Goal: Transaction & Acquisition: Obtain resource

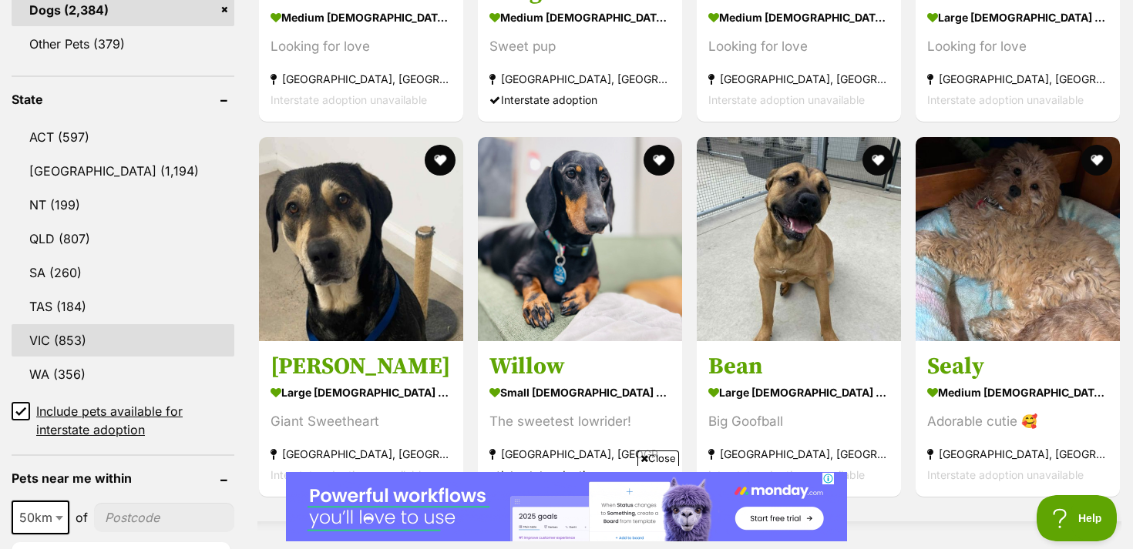
click at [63, 343] on link "VIC (853)" at bounding box center [123, 340] width 223 height 32
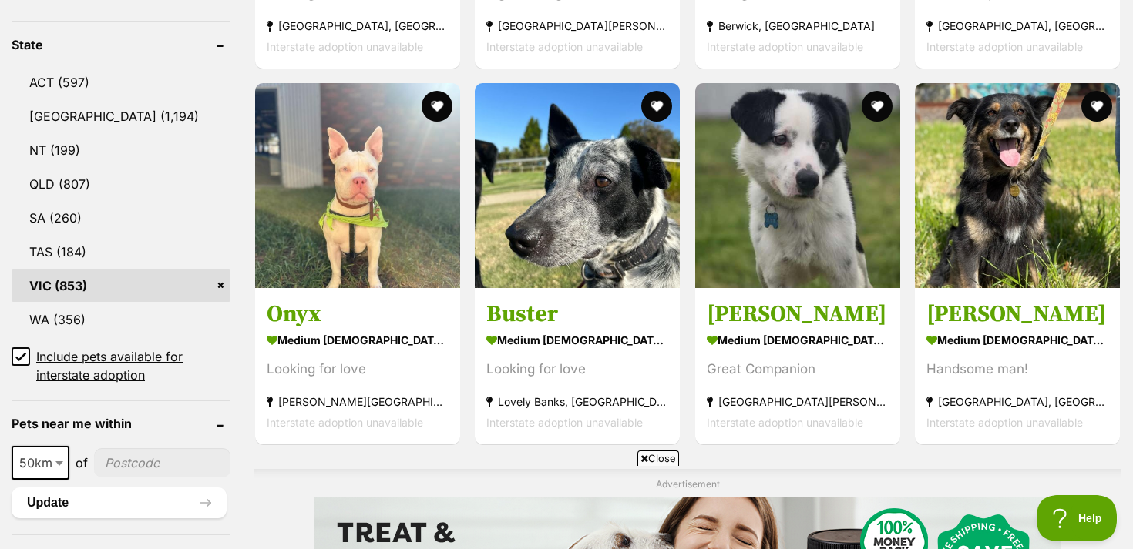
click at [22, 354] on icon at bounding box center [20, 357] width 9 height 7
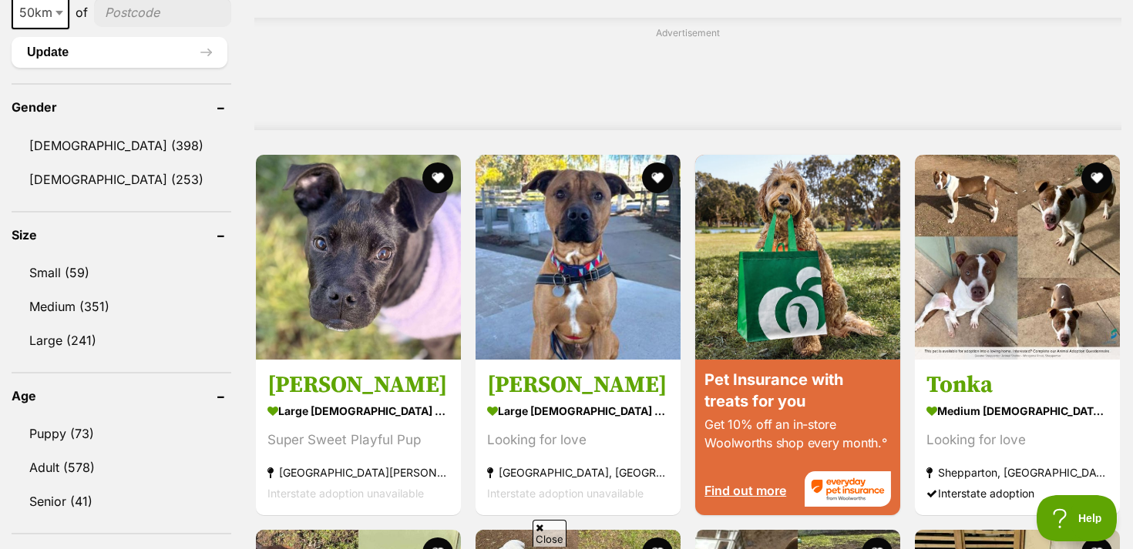
scroll to position [1288, 0]
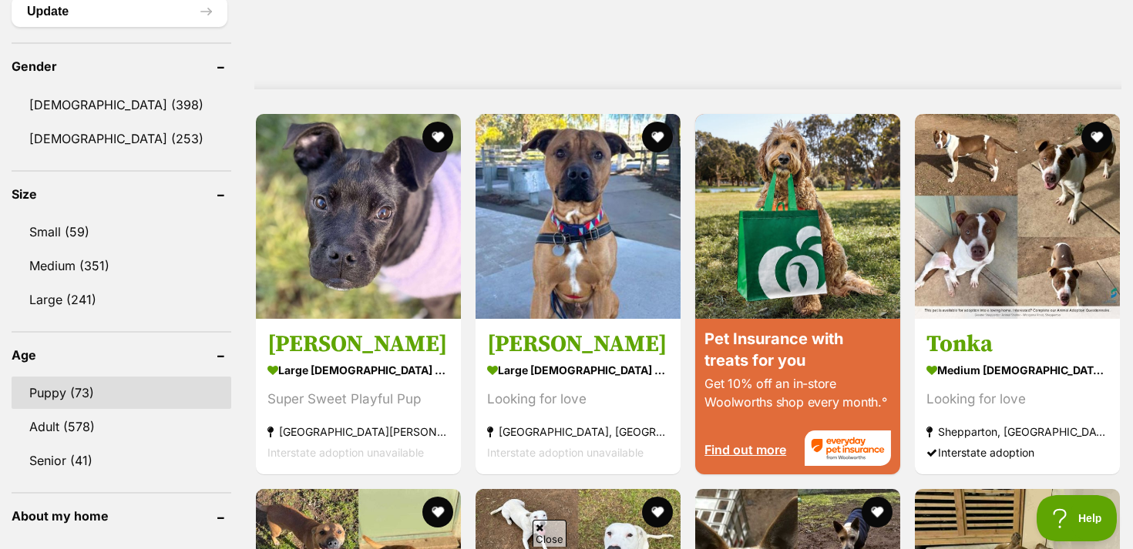
click at [63, 377] on link "Puppy (73)" at bounding box center [122, 393] width 220 height 32
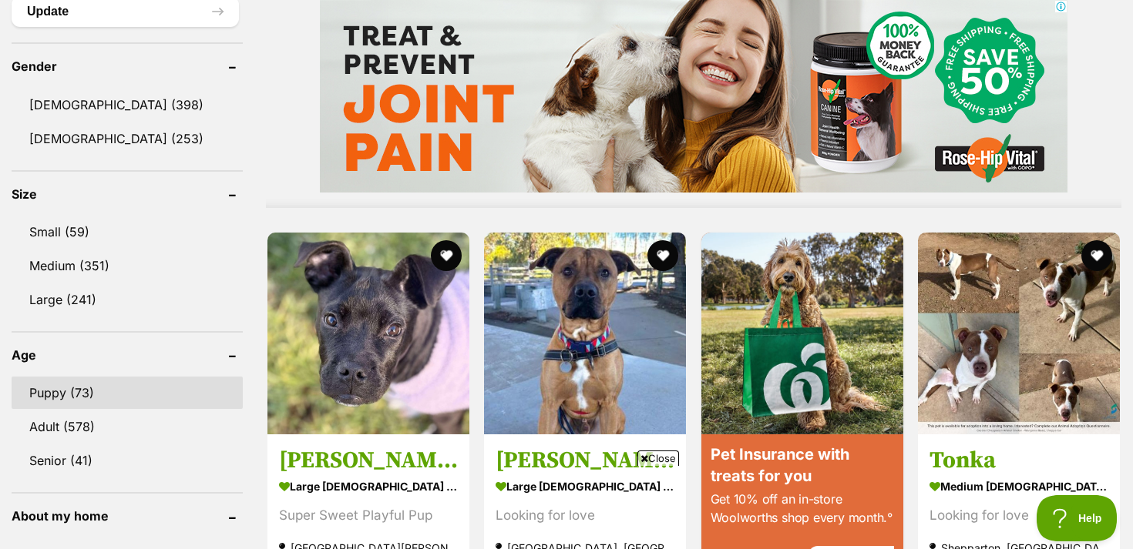
scroll to position [0, 0]
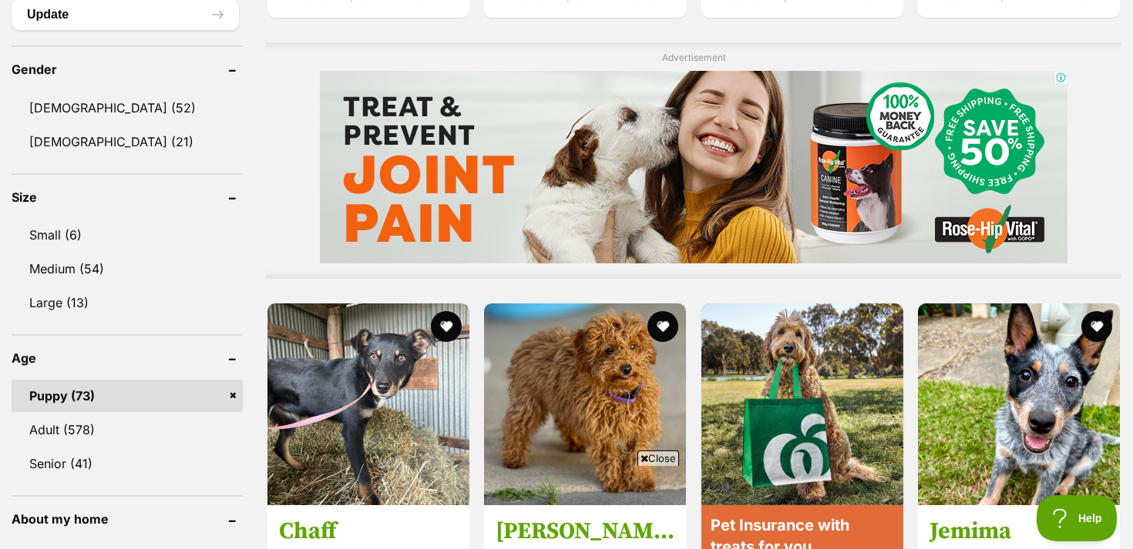
scroll to position [970, 0]
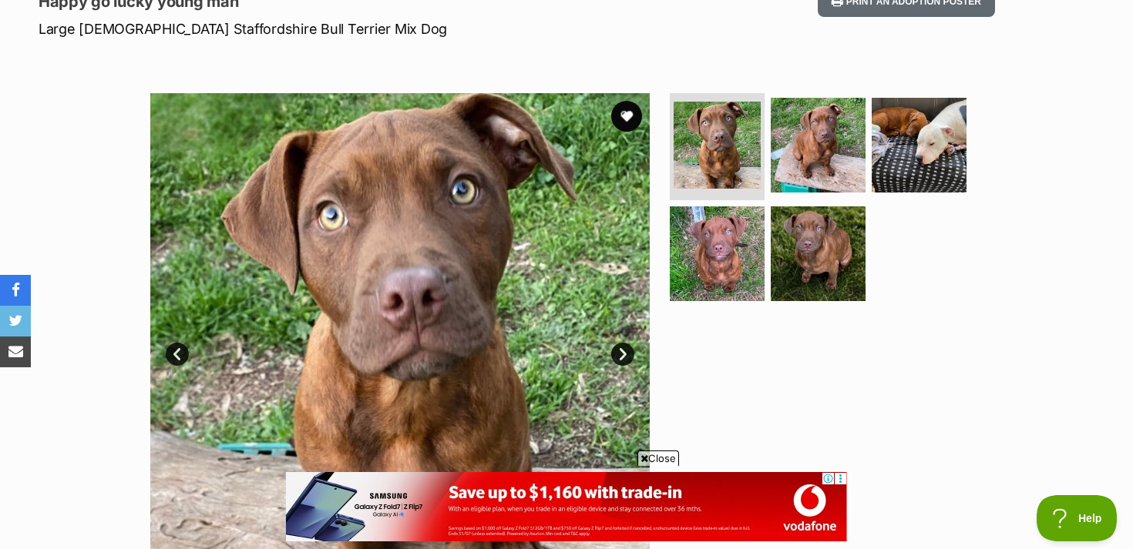
scroll to position [229, 0]
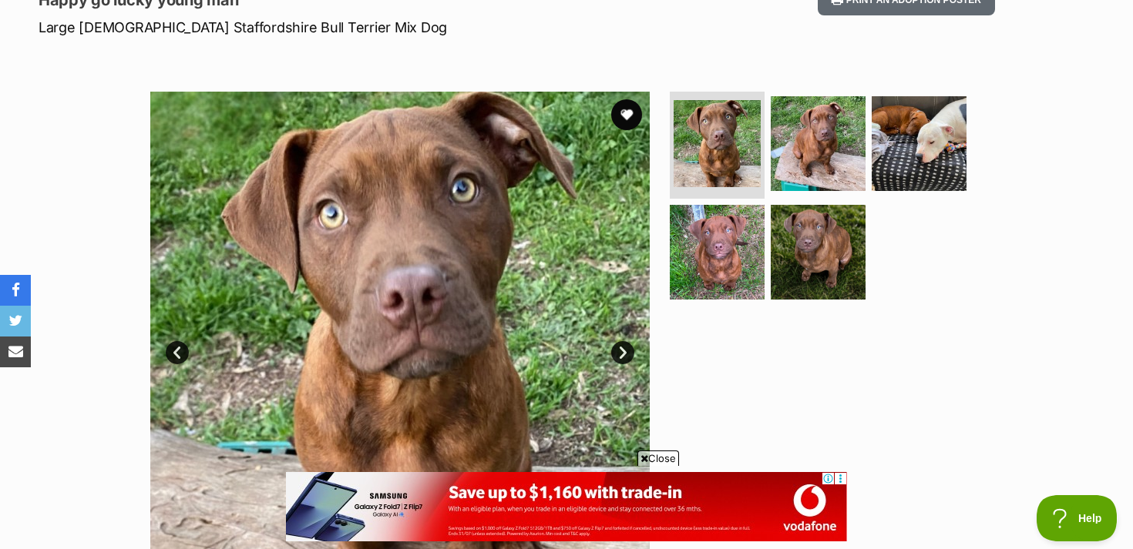
click at [670, 231] on img at bounding box center [717, 252] width 95 height 95
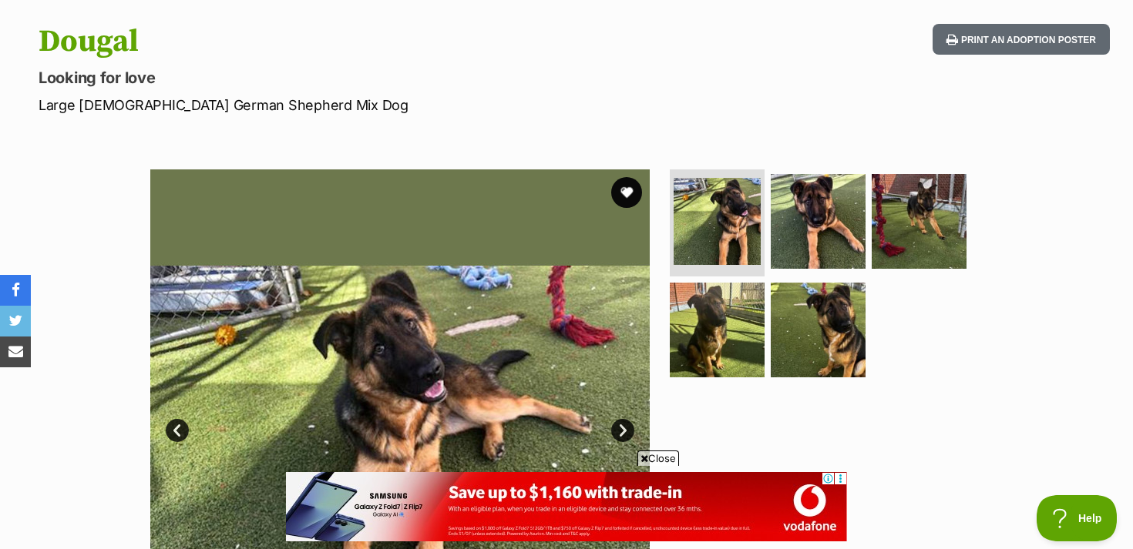
scroll to position [162, 0]
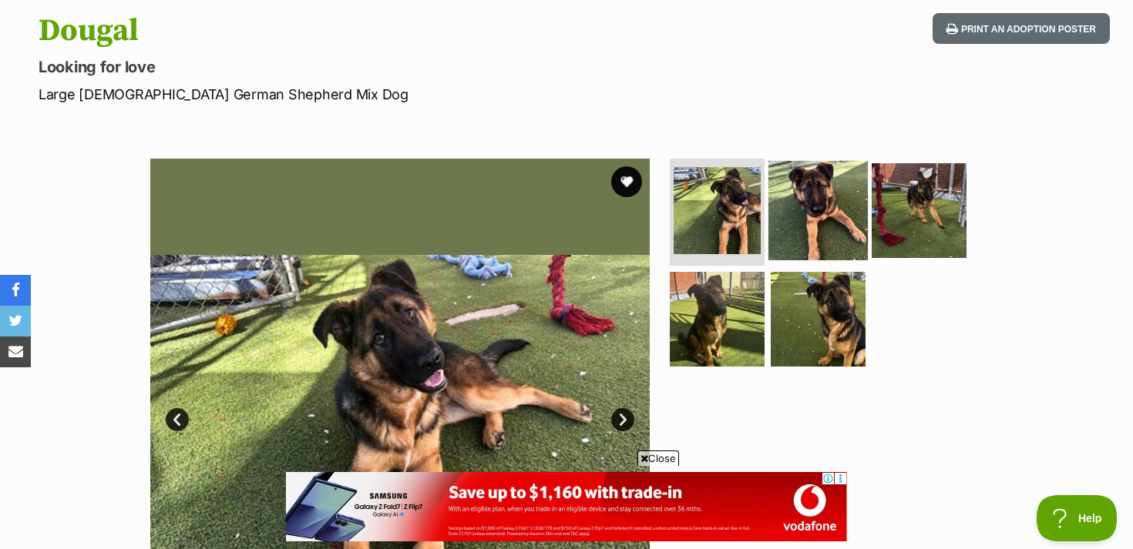
click at [812, 223] on img at bounding box center [817, 209] width 99 height 99
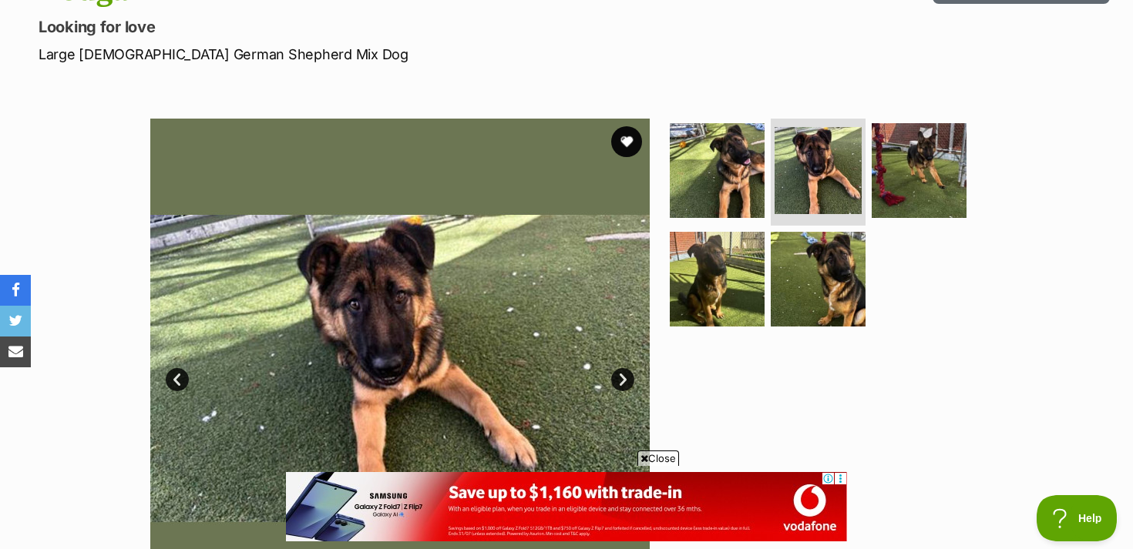
scroll to position [207, 0]
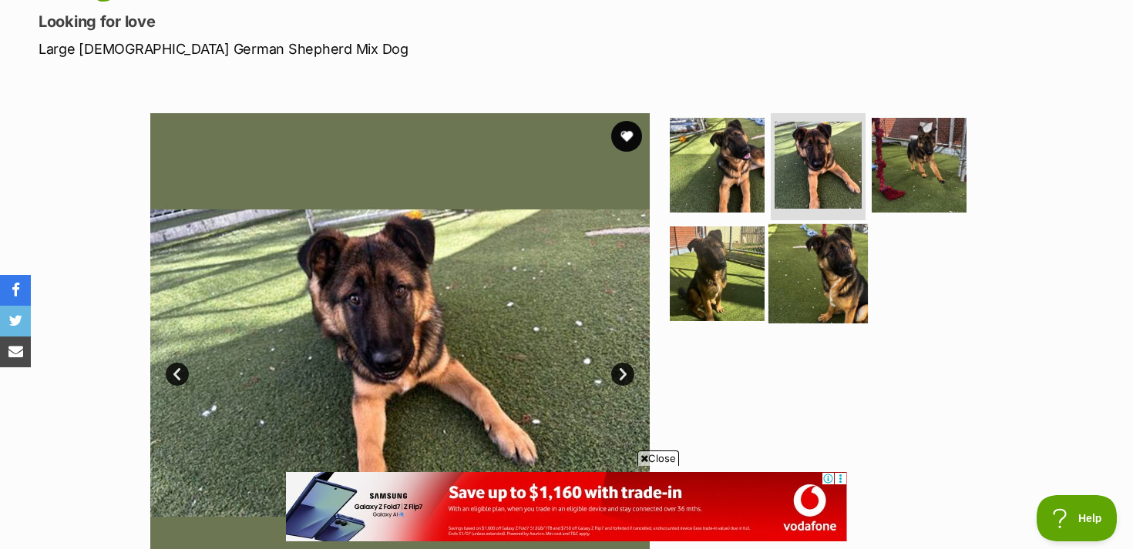
click at [828, 287] on img at bounding box center [817, 273] width 99 height 99
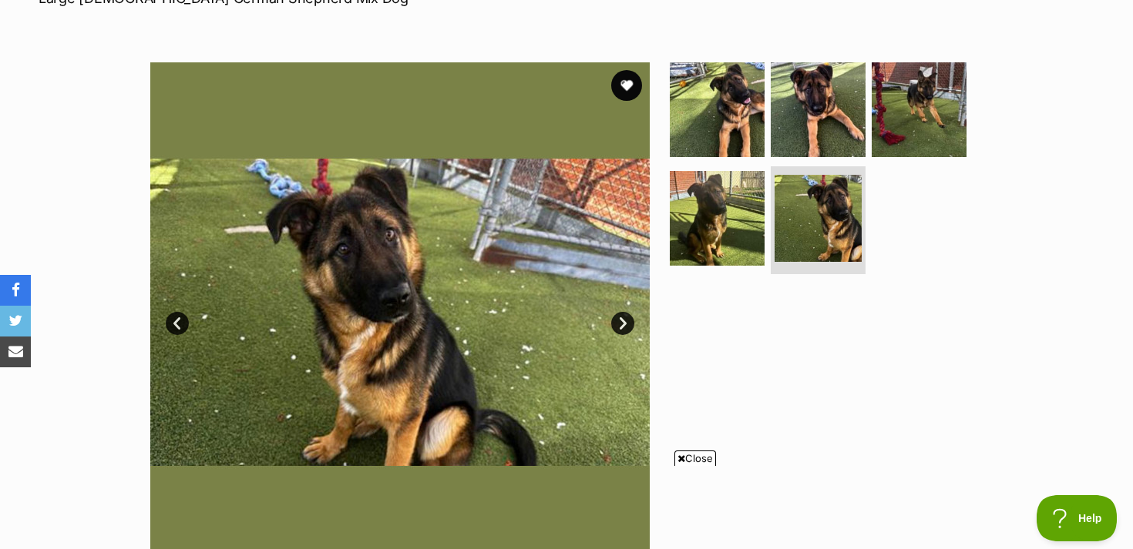
scroll to position [257, 0]
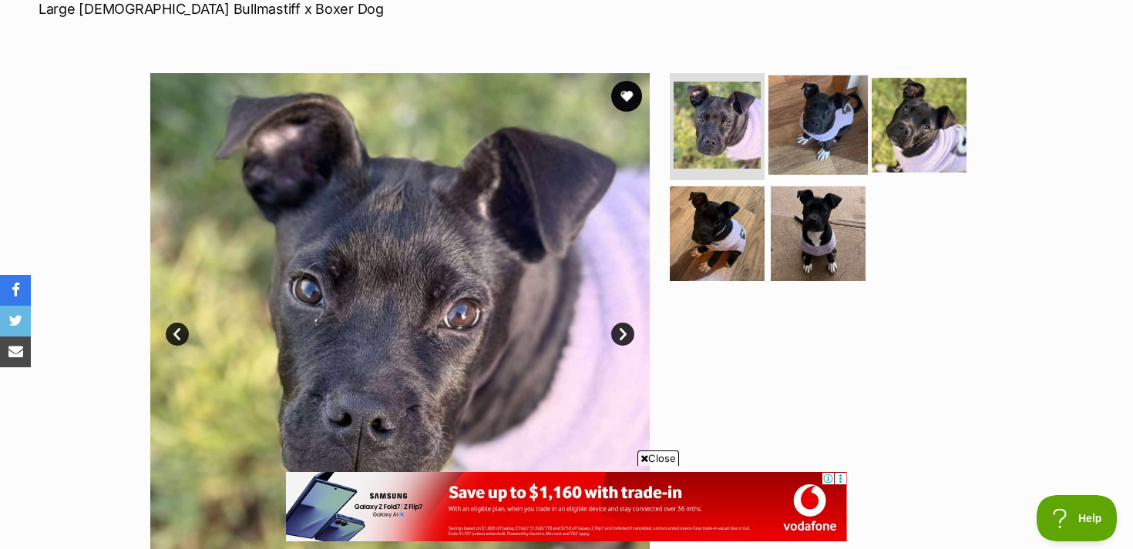
scroll to position [254, 0]
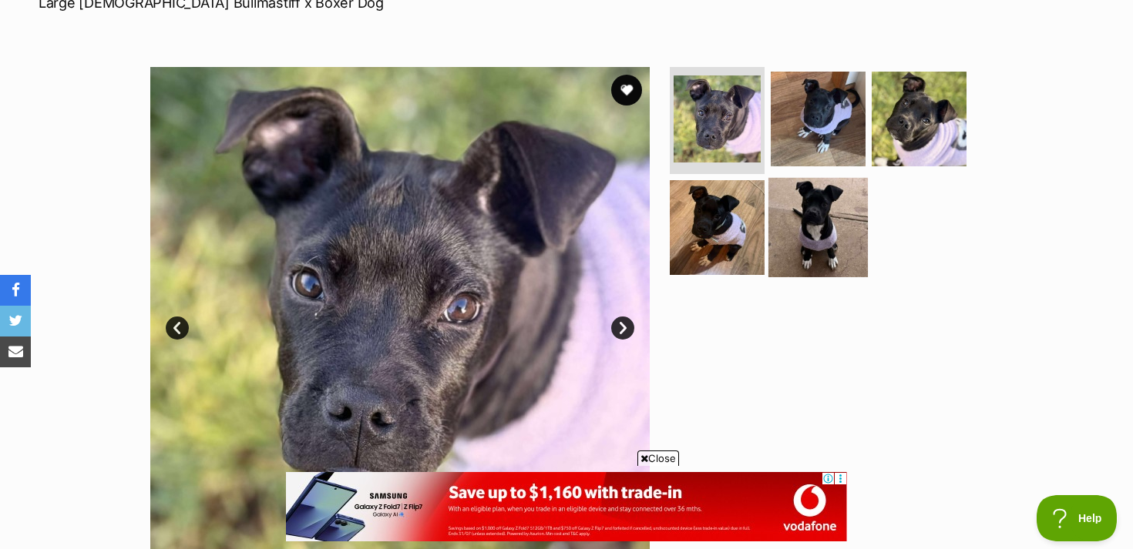
click at [805, 234] on img at bounding box center [817, 227] width 99 height 99
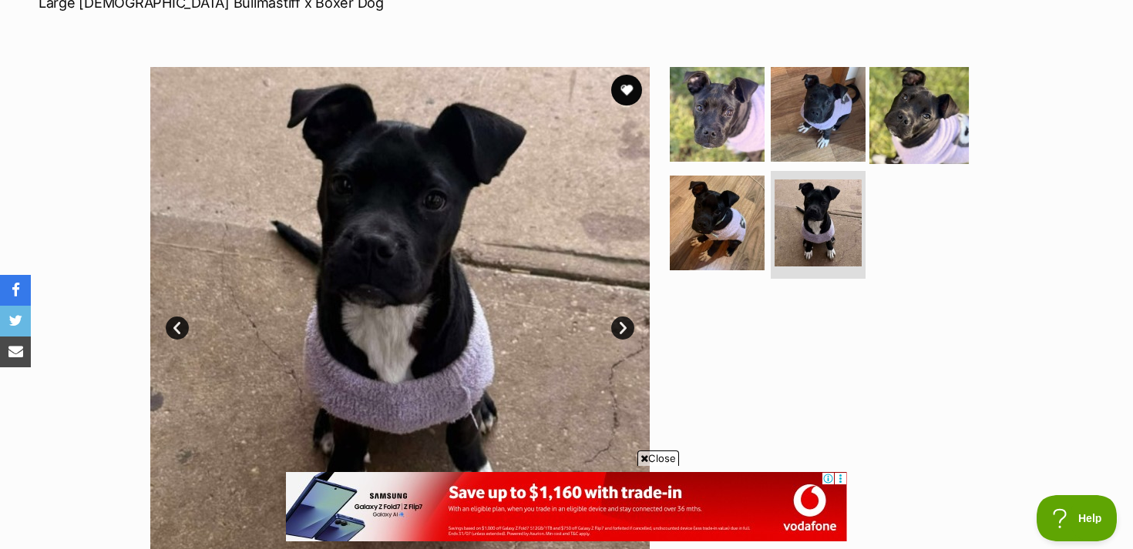
click at [892, 130] on img at bounding box center [918, 113] width 99 height 99
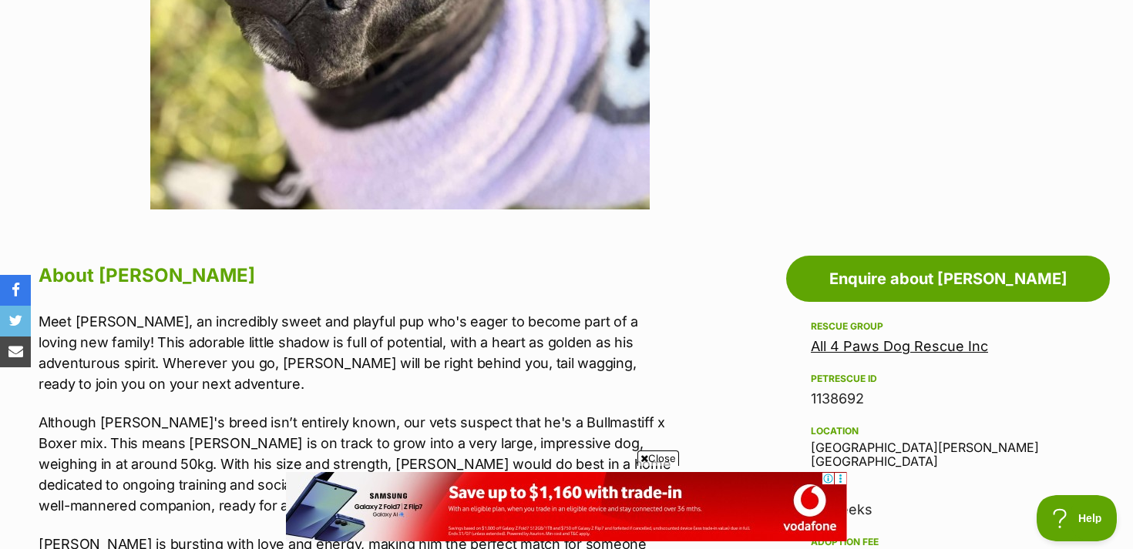
scroll to position [350, 0]
